Goal: Information Seeking & Learning: Compare options

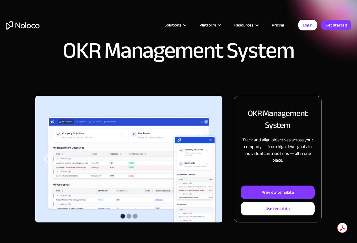
click at [280, 194] on div "Preview template" at bounding box center [278, 192] width 32 height 7
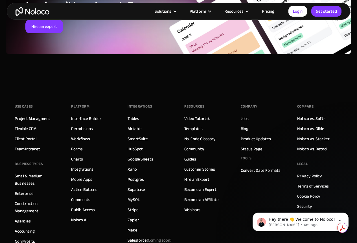
scroll to position [2677, 0]
click at [308, 115] on link "Noloco vs. Softr" at bounding box center [311, 118] width 28 height 7
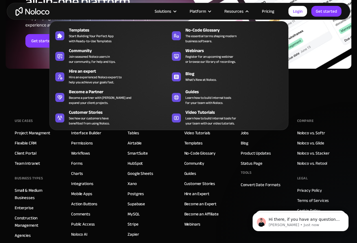
scroll to position [1465, 0]
